Goal: Task Accomplishment & Management: Complete application form

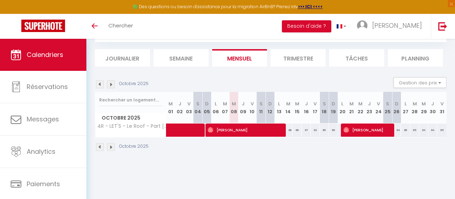
scroll to position [39, 0]
click at [110, 84] on img at bounding box center [111, 84] width 8 height 8
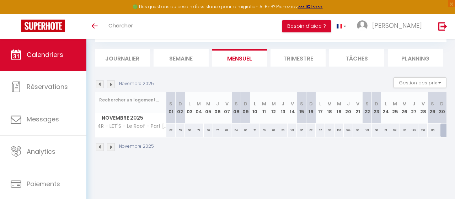
click at [358, 129] on div "99" at bounding box center [357, 129] width 9 height 13
type input "99"
type input "Ven 21 Novembre 2025"
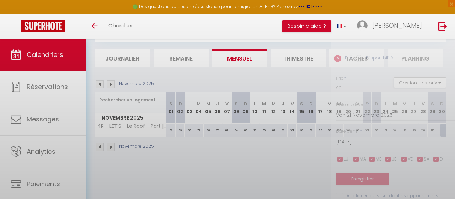
scroll to position [8, 0]
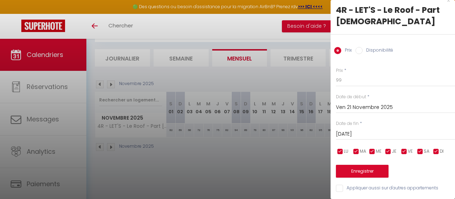
click at [364, 134] on input "[DATE]" at bounding box center [395, 133] width 119 height 9
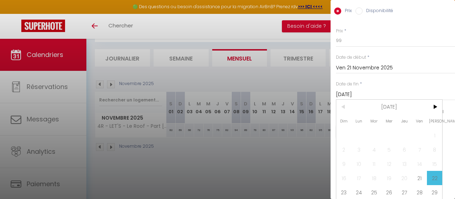
scroll to position [63, 0]
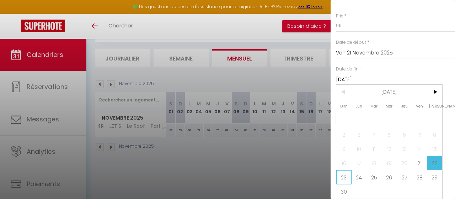
click at [344, 178] on span "23" at bounding box center [343, 177] width 15 height 14
type input "Dim 23 Novembre 2025"
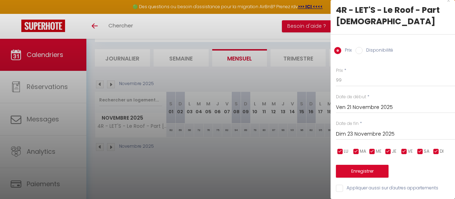
click at [359, 51] on input "Disponibilité" at bounding box center [358, 50] width 7 height 7
radio input "true"
drag, startPoint x: 363, startPoint y: 47, endPoint x: 357, endPoint y: 52, distance: 8.1
click at [366, 50] on div "Prix Disponibilité" at bounding box center [393, 46] width 124 height 24
click at [357, 52] on div "Prix Disponibilité" at bounding box center [393, 46] width 124 height 24
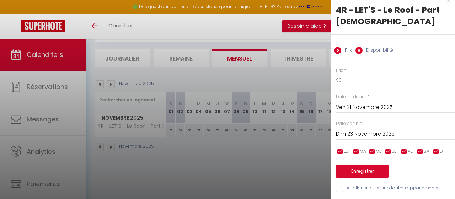
click at [355, 51] on div "Prix Disponibilité" at bounding box center [393, 46] width 124 height 24
click at [356, 49] on div "Prix Disponibilité" at bounding box center [393, 46] width 124 height 24
click at [359, 47] on div "Prix Disponibilité" at bounding box center [393, 46] width 124 height 24
click at [362, 47] on div "Prix Disponibilité" at bounding box center [393, 46] width 124 height 24
click at [363, 49] on div "Prix Disponibilité" at bounding box center [393, 46] width 124 height 24
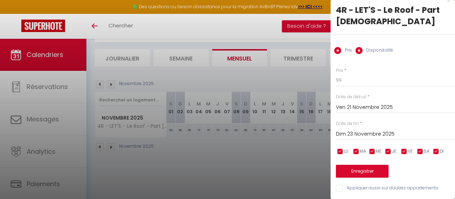
click at [360, 50] on div "Prix Disponibilité" at bounding box center [393, 46] width 124 height 24
click at [355, 45] on div "Prix Disponibilité" at bounding box center [393, 46] width 124 height 24
click at [354, 42] on div "4R - LET'S - Le Roof - Part Dieu Prix Disponibilité Prix * 99 Statut * Disponib…" at bounding box center [393, 98] width 124 height 188
click at [358, 51] on div "Prix Disponibilité" at bounding box center [393, 46] width 124 height 24
click at [335, 53] on div "Prix Disponibilité" at bounding box center [393, 46] width 124 height 24
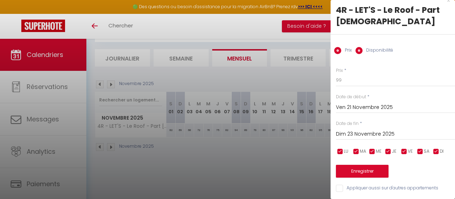
click at [349, 71] on div "4R - LET'S - Le Roof - Part Dieu Prix Disponibilité Prix * 99 Statut * Disponib…" at bounding box center [393, 98] width 124 height 188
click at [0, 0] on div "Statut * Disponible Indisponible" at bounding box center [0, 0] width 0 height 0
click at [0, 0] on select "Disponible Indisponible" at bounding box center [0, 0] width 0 height 0
click at [0, 0] on div "Statut * Disponible Indisponible" at bounding box center [0, 0] width 0 height 0
radio input "false"
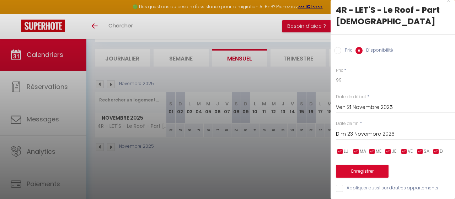
scroll to position [0, 0]
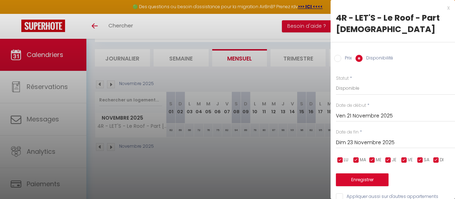
click at [448, 8] on div "x" at bounding box center [390, 8] width 119 height 9
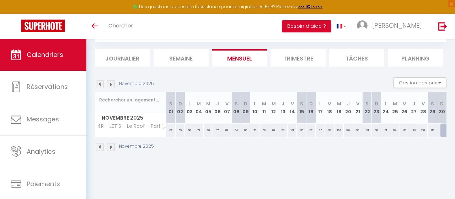
click at [111, 87] on img at bounding box center [111, 84] width 8 height 8
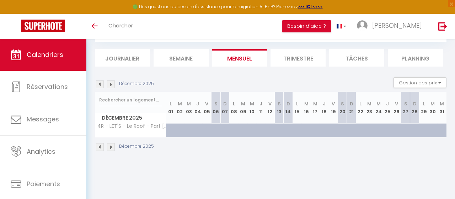
click at [98, 84] on img at bounding box center [100, 84] width 8 height 8
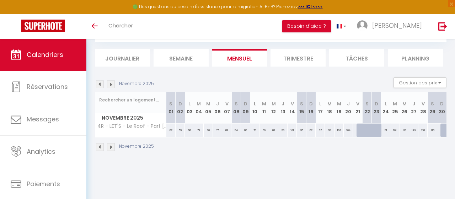
click at [360, 129] on div at bounding box center [361, 130] width 9 height 14
select select "1"
type input "Ven 21 Novembre 2025"
type input "[DATE]"
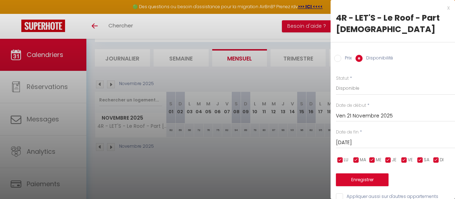
click at [298, 155] on div at bounding box center [227, 99] width 455 height 199
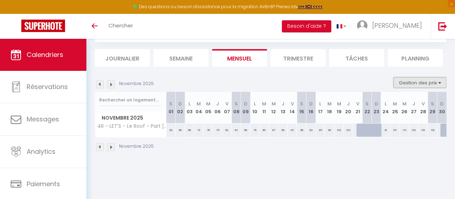
click at [411, 83] on button "Gestion des prix" at bounding box center [419, 82] width 53 height 11
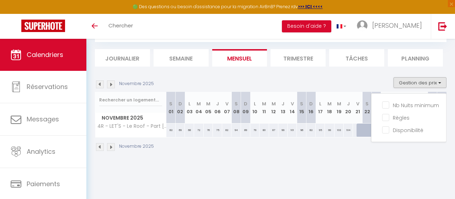
click at [376, 78] on div "Novembre 2025 Gestion des prix Nb Nuits minimum Règles Disponibilité" at bounding box center [271, 84] width 352 height 15
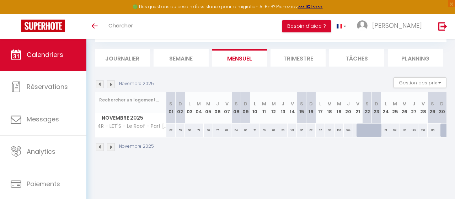
scroll to position [2, 0]
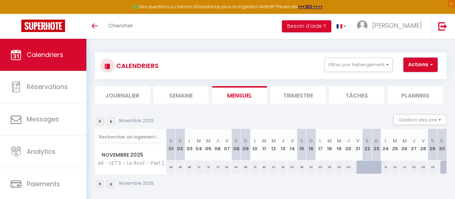
click at [421, 64] on button "Actions" at bounding box center [420, 65] width 34 height 14
click at [414, 81] on link "Nouvelle réservation" at bounding box center [423, 81] width 62 height 11
select select
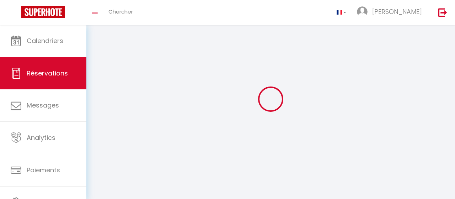
select select
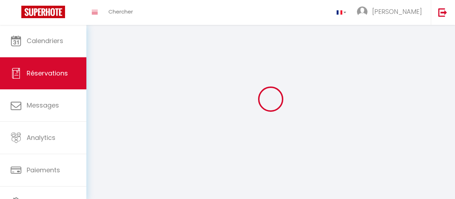
select select
checkbox input "false"
select select
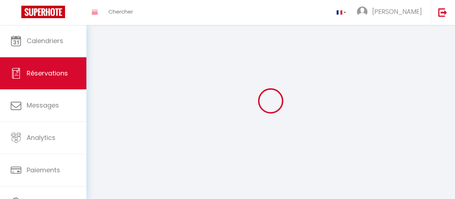
select select
checkbox input "false"
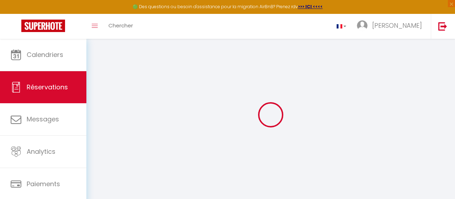
select select
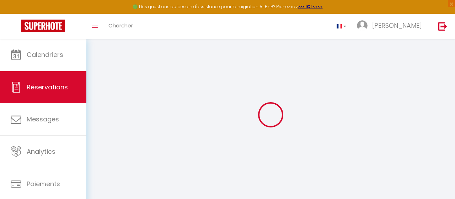
select select
checkbox input "false"
select select
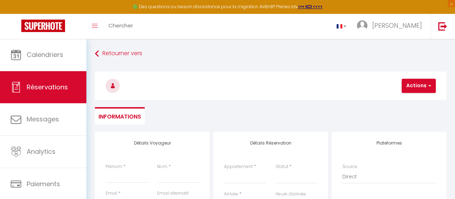
select select
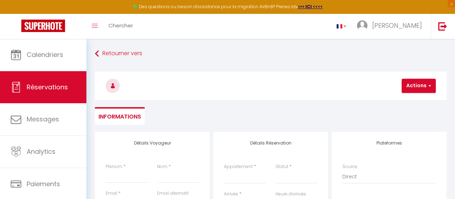
select select
checkbox input "false"
select select
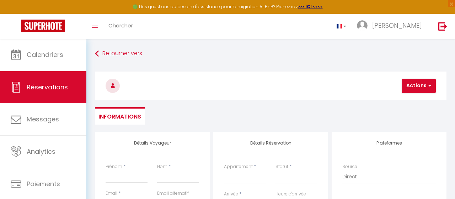
select select
checkbox input "false"
select select
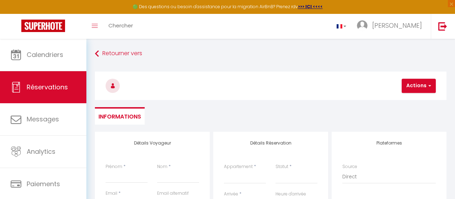
select select
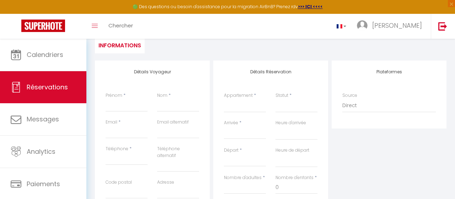
scroll to position [74, 0]
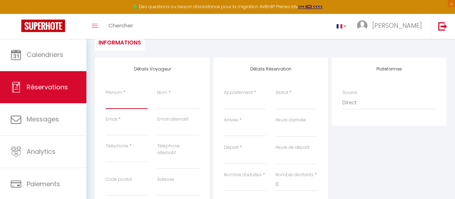
click at [119, 103] on input "Prénom" at bounding box center [127, 102] width 42 height 13
type input "p"
select select
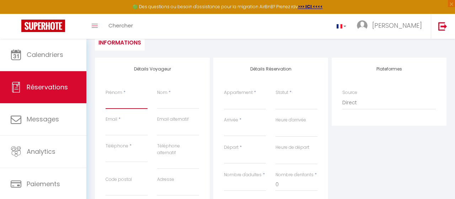
select select
checkbox input "false"
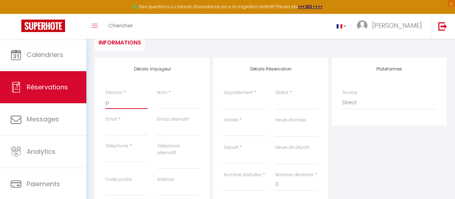
type input "pr"
select select
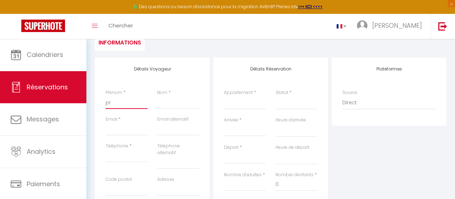
select select
checkbox input "false"
type input "pro"
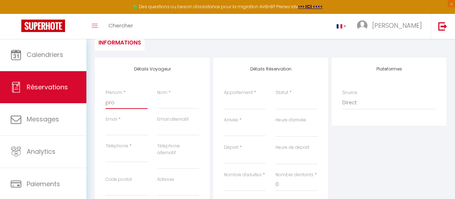
select select
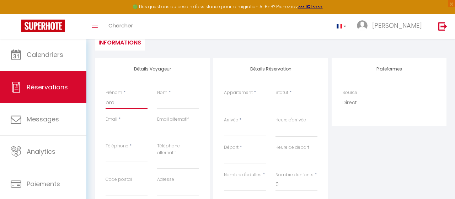
select select
checkbox input "false"
type input "prop"
select select
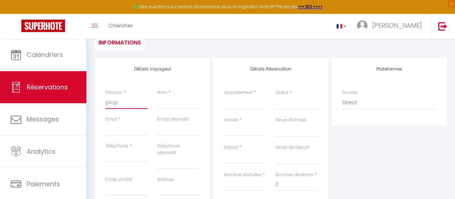
select select
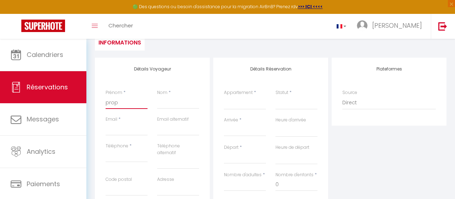
select select
checkbox input "false"
type input "propr"
select select
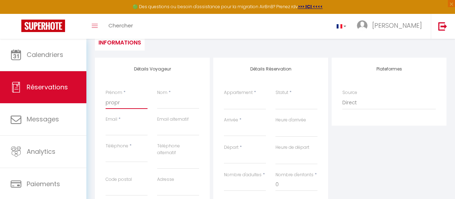
select select
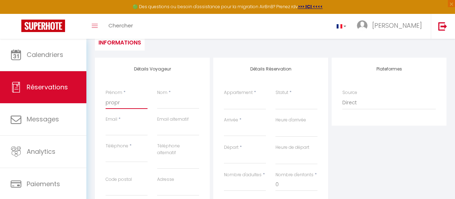
checkbox input "false"
type input "propri"
select select
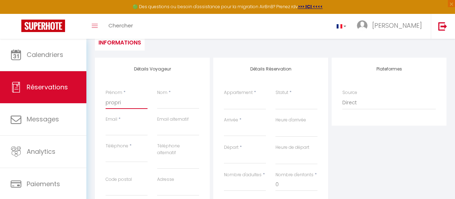
select select
checkbox input "false"
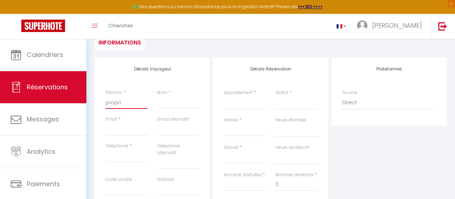
type input "proprié"
select select
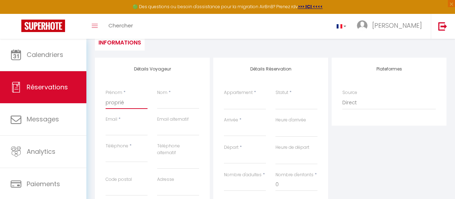
select select
checkbox input "false"
type input "propriét"
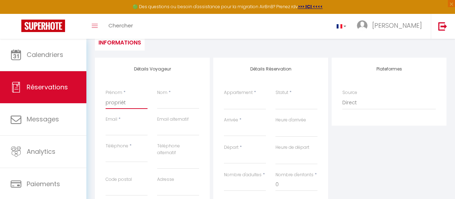
select select
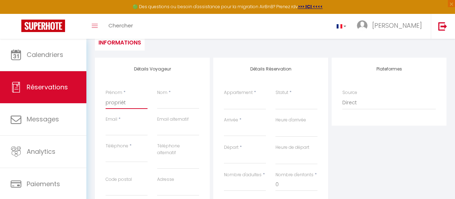
select select
checkbox input "false"
type input "propriéta"
select select
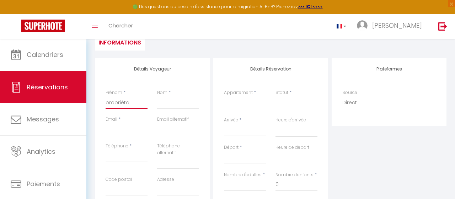
select select
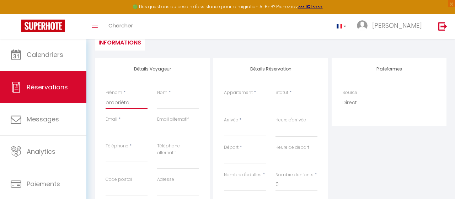
select select
checkbox input "false"
type input "propriétau"
select select
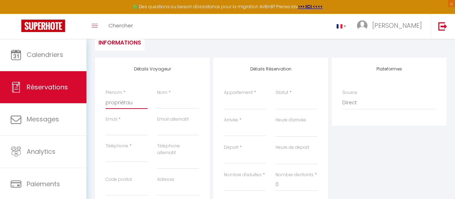
select select
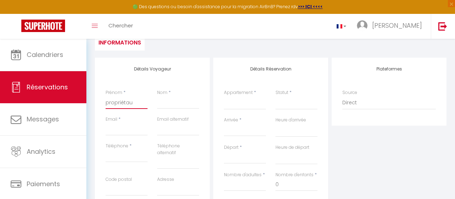
checkbox input "false"
type input "propriétaur"
select select
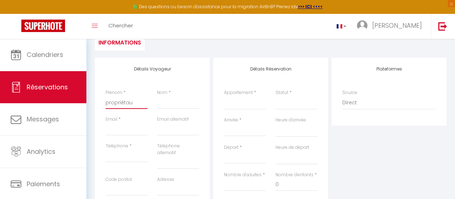
select select
checkbox input "false"
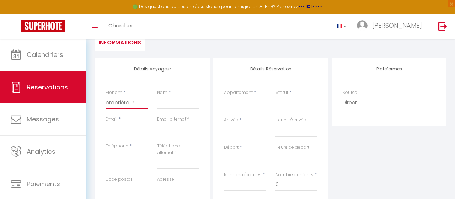
type input "propriétaure"
select select
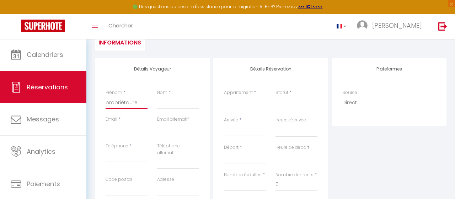
select select
checkbox input "false"
type input "propriétaur"
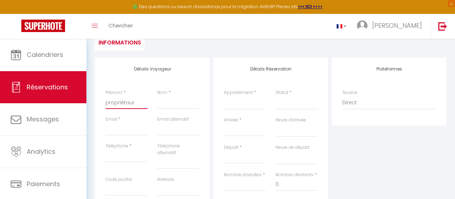
select select
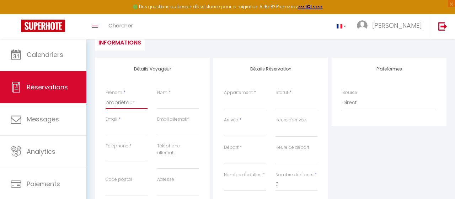
select select
checkbox input "false"
type input "propriétau"
select select
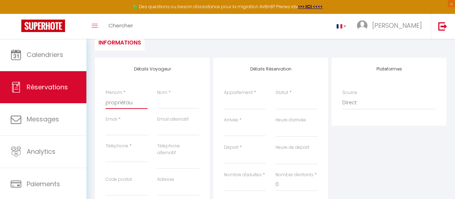
select select
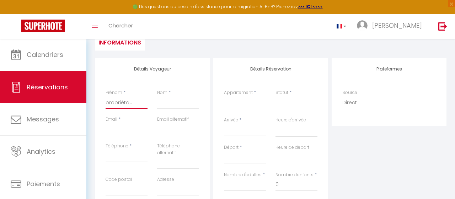
select select
checkbox input "false"
type input "propriéta"
select select
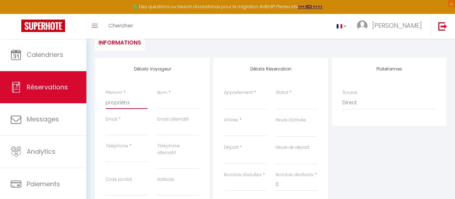
select select
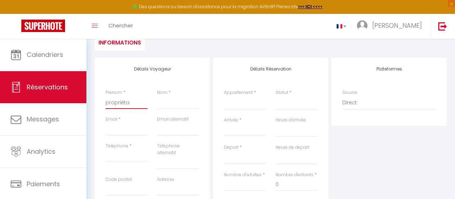
checkbox input "false"
type input "propriétai"
select select
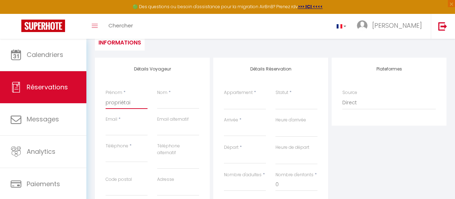
select select
checkbox input "false"
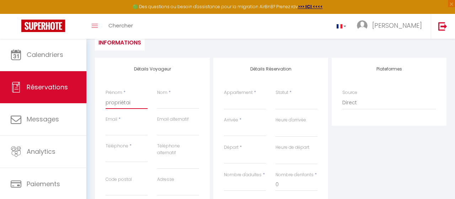
type input "propriétair"
select select
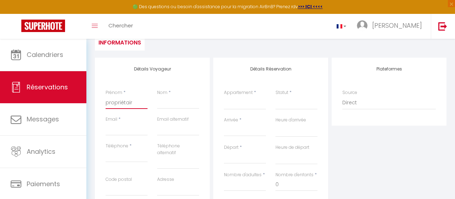
select select
click at [166, 103] on input "Nom" at bounding box center [178, 102] width 42 height 13
click at [122, 133] on input "Email" at bounding box center [127, 129] width 42 height 13
drag, startPoint x: 137, startPoint y: 133, endPoint x: 148, endPoint y: 131, distance: 11.5
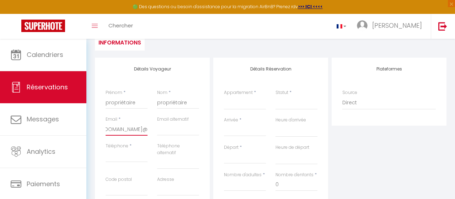
click at [138, 133] on input "[DOMAIN_NAME]@" at bounding box center [127, 129] width 42 height 13
click at [148, 130] on input "[DOMAIN_NAME]@" at bounding box center [127, 129] width 42 height 13
click at [130, 155] on input "Téléphone" at bounding box center [127, 155] width 42 height 13
click at [224, 96] on select "1A - LET'S -52 m² T2 Part-dieu/Centre Appt lumineux 6E - LET'S - Studio Escale …" at bounding box center [245, 103] width 42 height 14
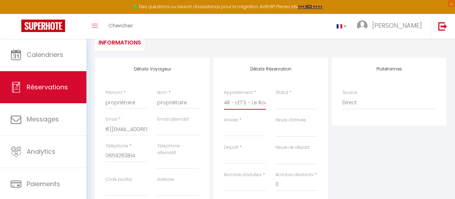
click option "4R - LET'S - Le Roof - Part [DEMOGRAPHIC_DATA]" at bounding box center [0, 0] width 0 height 0
click at [287, 107] on select "Confirmé Non Confirmé [PERSON_NAME] par le voyageur No Show Request" at bounding box center [296, 103] width 42 height 14
click at [275, 96] on select "Confirmé Non Confirmé [PERSON_NAME] par le voyageur No Show Request" at bounding box center [296, 103] width 42 height 14
click option "Confirmé" at bounding box center [0, 0] width 0 height 0
click at [238, 131] on input "Arrivée" at bounding box center [245, 130] width 42 height 9
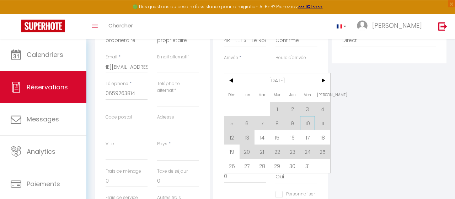
scroll to position [148, 0]
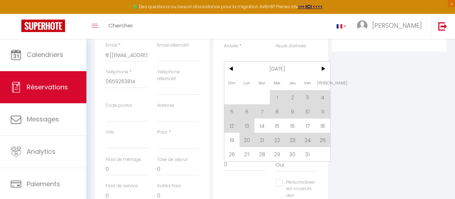
drag, startPoint x: 325, startPoint y: 72, endPoint x: 284, endPoint y: 133, distance: 73.5
click at [325, 72] on span ">" at bounding box center [322, 68] width 15 height 14
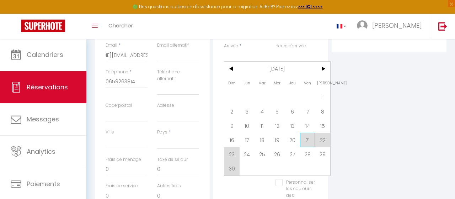
click at [307, 139] on span "21" at bounding box center [307, 140] width 15 height 14
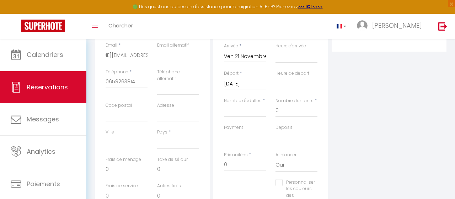
click at [263, 84] on input "[DATE]" at bounding box center [245, 83] width 42 height 9
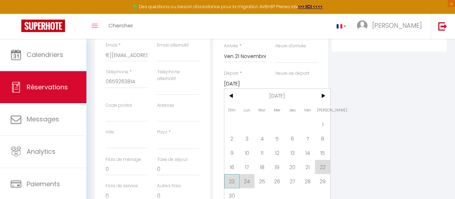
click at [233, 185] on span "23" at bounding box center [231, 181] width 15 height 14
click at [231, 184] on div "Personnaliser les couleurs des réservations #D7092E" at bounding box center [270, 196] width 103 height 34
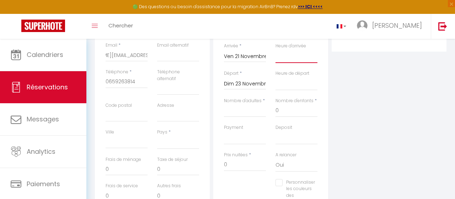
click at [275, 49] on select "00:00 00:30 01:00 01:30 02:00 02:30 03:00 03:30 04:00 04:30 05:00 05:30 06:00 0…" at bounding box center [296, 56] width 42 height 14
click option "16:00" at bounding box center [0, 0] width 0 height 0
click option "12:00" at bounding box center [0, 0] width 0 height 0
click at [248, 115] on input "Nombre d'adultes" at bounding box center [245, 110] width 42 height 13
click at [298, 111] on input "0" at bounding box center [296, 110] width 42 height 13
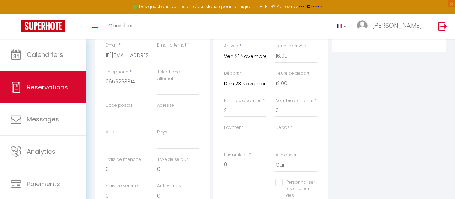
click at [372, 124] on div "Plateformes Source Direct [DOMAIN_NAME] [DOMAIN_NAME] Chalet montagne Expedia G…" at bounding box center [389, 114] width 118 height 261
click option "[GEOGRAPHIC_DATA]" at bounding box center [0, 0] width 0 height 0
drag, startPoint x: 185, startPoint y: 144, endPoint x: 370, endPoint y: 151, distance: 185.3
click at [370, 151] on div "Plateformes Source Direct [DOMAIN_NAME] [DOMAIN_NAME] Chalet montagne Expedia G…" at bounding box center [389, 114] width 118 height 261
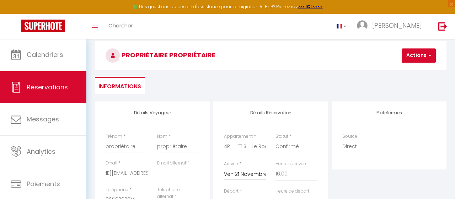
scroll to position [0, 0]
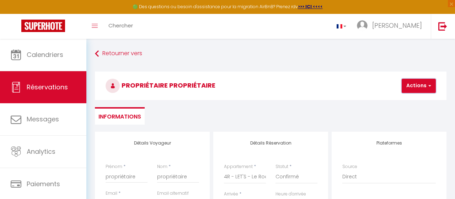
click at [416, 89] on button "Actions" at bounding box center [419, 86] width 34 height 14
click at [410, 103] on link "Enregistrer" at bounding box center [425, 101] width 56 height 9
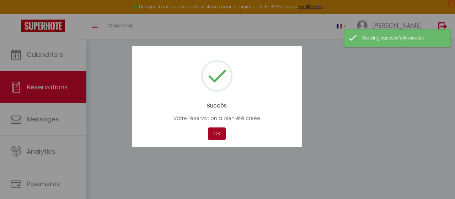
click at [219, 133] on button "OK" at bounding box center [217, 133] width 18 height 12
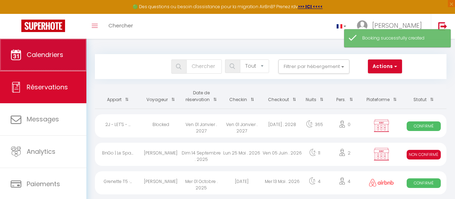
click at [62, 57] on span "Calendriers" at bounding box center [45, 54] width 37 height 9
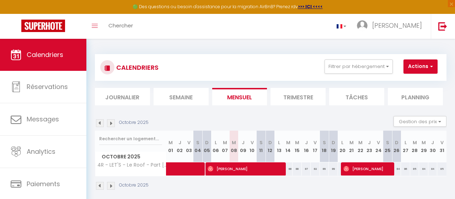
click at [112, 122] on img at bounding box center [111, 123] width 8 height 8
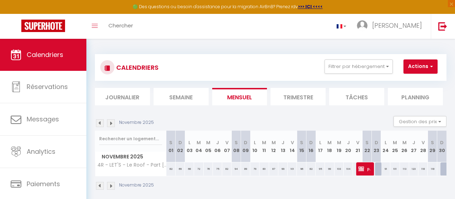
click at [369, 169] on span "propriétaire propriétaire" at bounding box center [364, 169] width 12 height 14
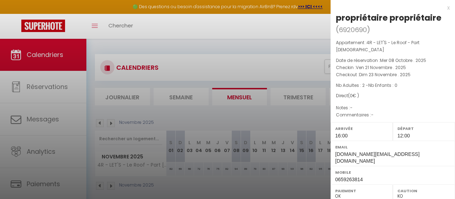
click at [447, 10] on div "x" at bounding box center [390, 8] width 119 height 9
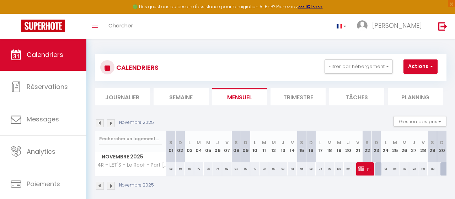
click at [378, 167] on div at bounding box center [379, 169] width 9 height 14
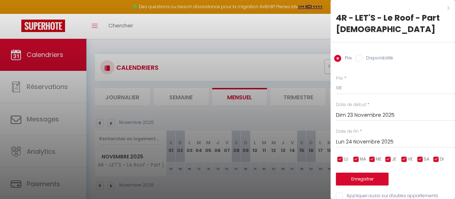
drag, startPoint x: 370, startPoint y: 57, endPoint x: 368, endPoint y: 63, distance: 6.5
click at [370, 57] on label "Disponibilité" at bounding box center [378, 59] width 31 height 8
click at [363, 57] on input "Disponibilité" at bounding box center [358, 58] width 7 height 7
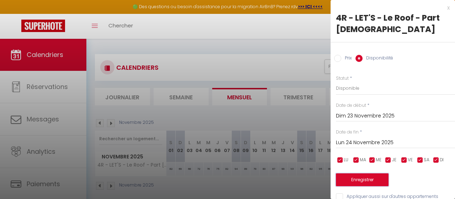
click at [372, 175] on button "Enregistrer" at bounding box center [362, 179] width 53 height 13
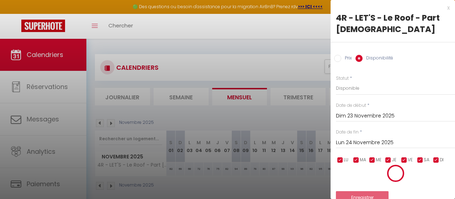
click at [317, 116] on div at bounding box center [227, 99] width 455 height 199
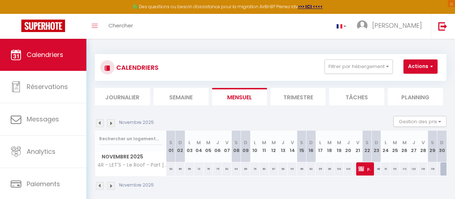
click at [366, 168] on span "propriétaire propriétaire" at bounding box center [364, 169] width 12 height 14
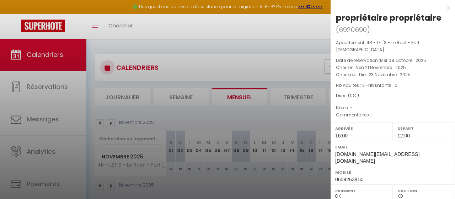
click at [285, 128] on div at bounding box center [227, 99] width 455 height 199
